Goal: Obtain resource: Download file/media

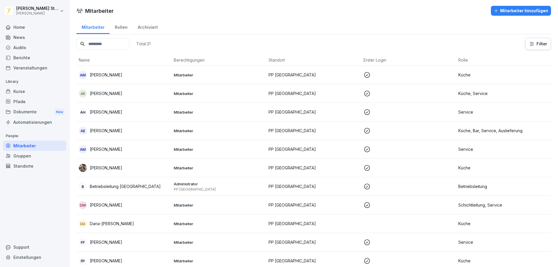
click at [25, 29] on div "Home" at bounding box center [34, 27] width 63 height 10
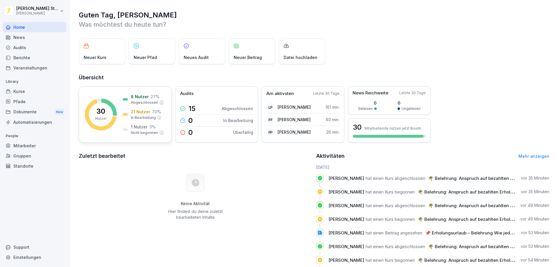
click at [115, 111] on icon at bounding box center [109, 107] width 16 height 17
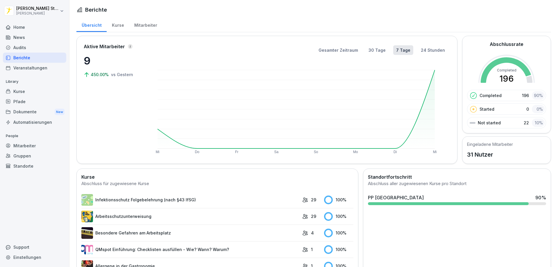
click at [423, 204] on div at bounding box center [448, 203] width 161 height 3
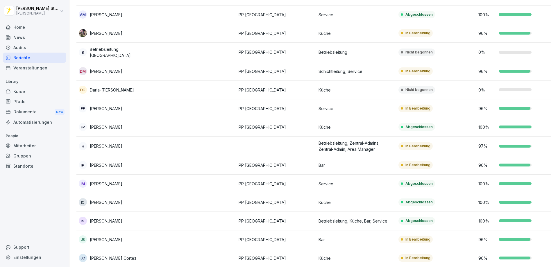
scroll to position [127, 0]
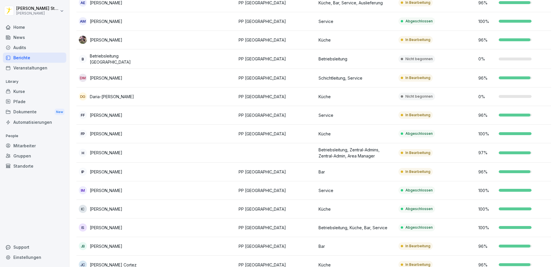
click at [417, 94] on p "Nicht begonnen" at bounding box center [419, 96] width 27 height 5
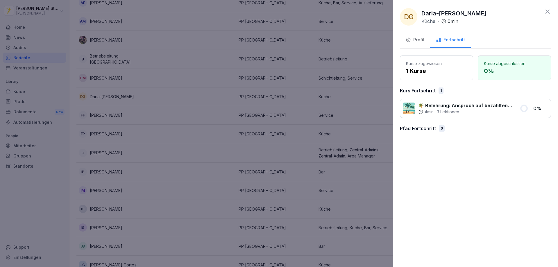
click at [371, 62] on div at bounding box center [279, 133] width 558 height 267
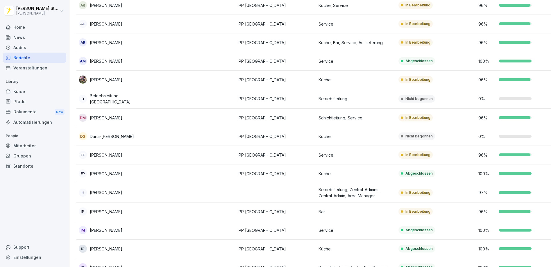
scroll to position [87, 0]
click at [414, 133] on p "Nicht begonnen" at bounding box center [419, 135] width 27 height 5
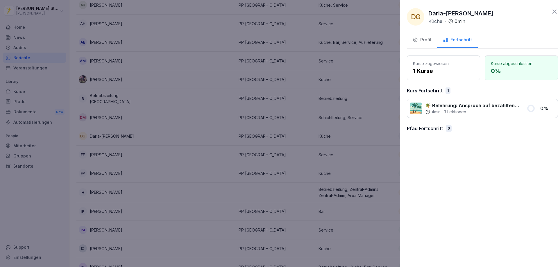
click at [286, 98] on div at bounding box center [279, 133] width 558 height 267
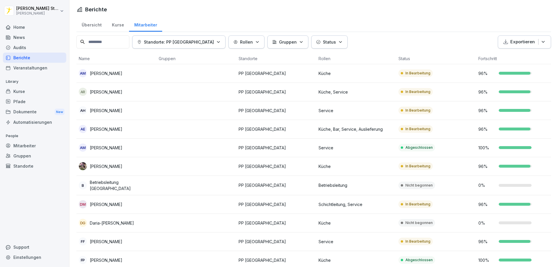
scroll to position [0, 0]
click at [24, 36] on div "News" at bounding box center [34, 37] width 63 height 10
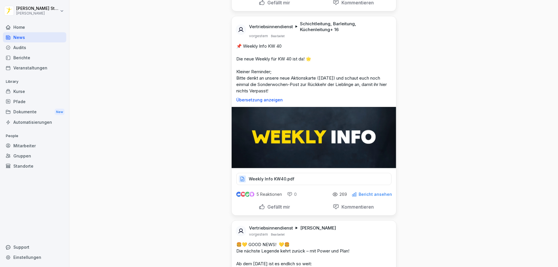
scroll to position [843, 0]
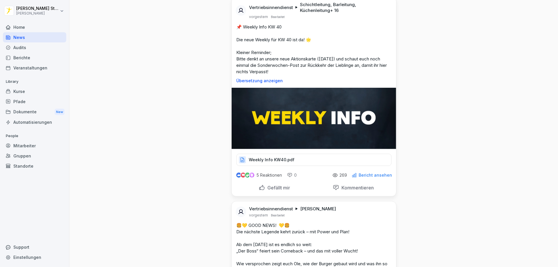
click at [287, 163] on div "Weekly Info KW40.pdf" at bounding box center [313, 160] width 155 height 12
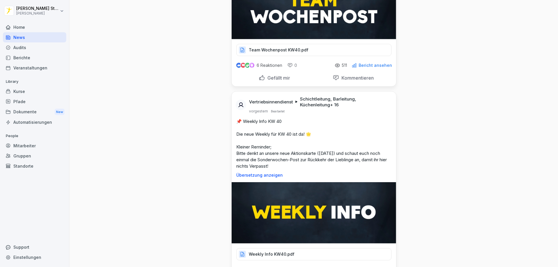
scroll to position [727, 0]
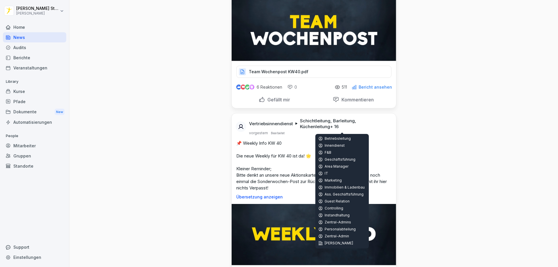
click at [293, 71] on p "Team Wochenpost KW40.pdf" at bounding box center [279, 72] width 60 height 6
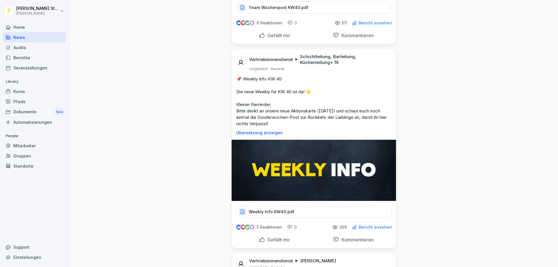
scroll to position [814, 0]
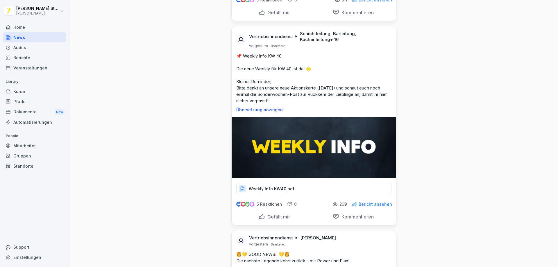
click at [298, 188] on div "Weekly Info KW40.pdf" at bounding box center [313, 189] width 155 height 12
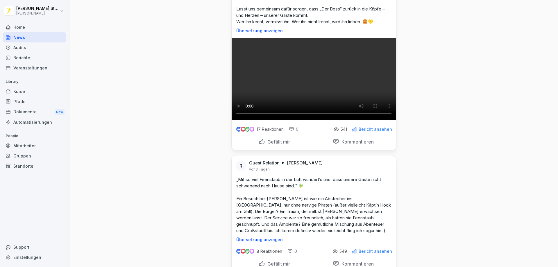
scroll to position [1221, 0]
